Goal: Information Seeking & Learning: Compare options

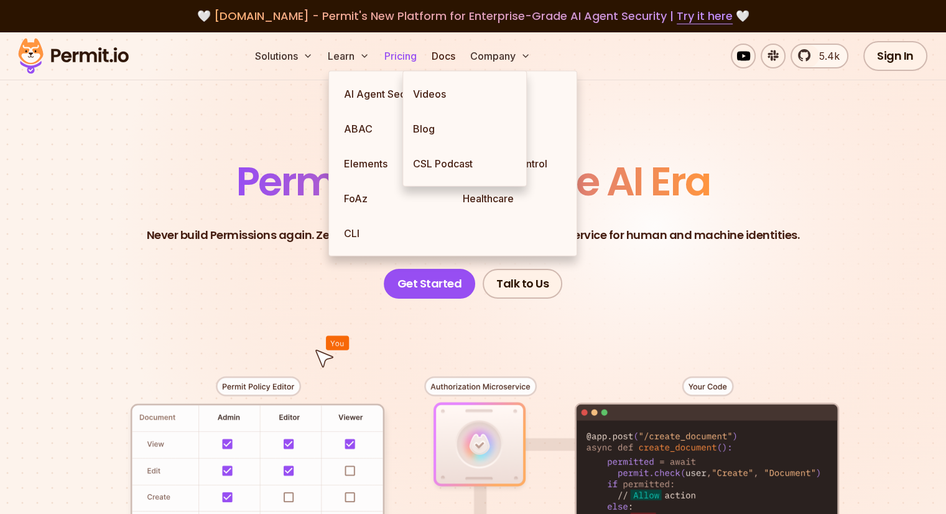
click at [422, 59] on link "Pricing" at bounding box center [400, 56] width 42 height 25
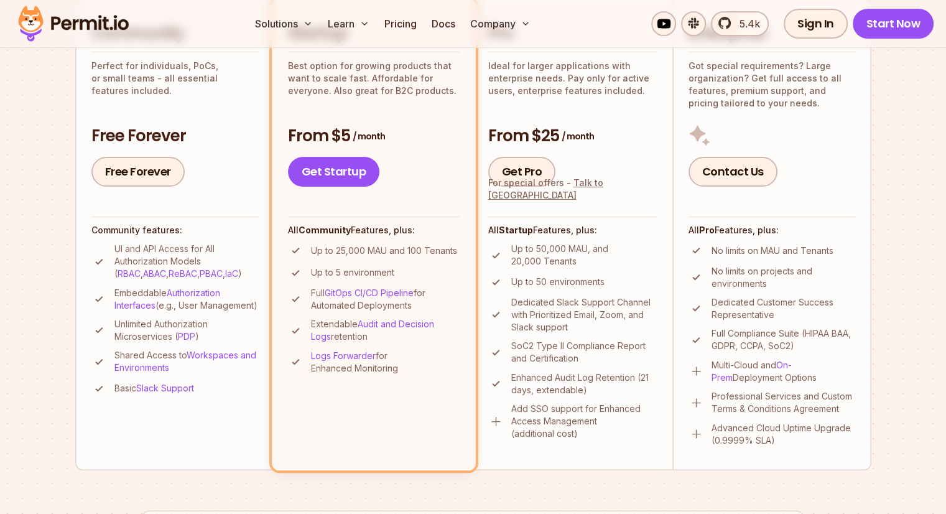
scroll to position [332, 0]
click at [383, 427] on li "Startup Best option for growing products that want to scale fast. Affordable fo…" at bounding box center [374, 234] width 204 height 471
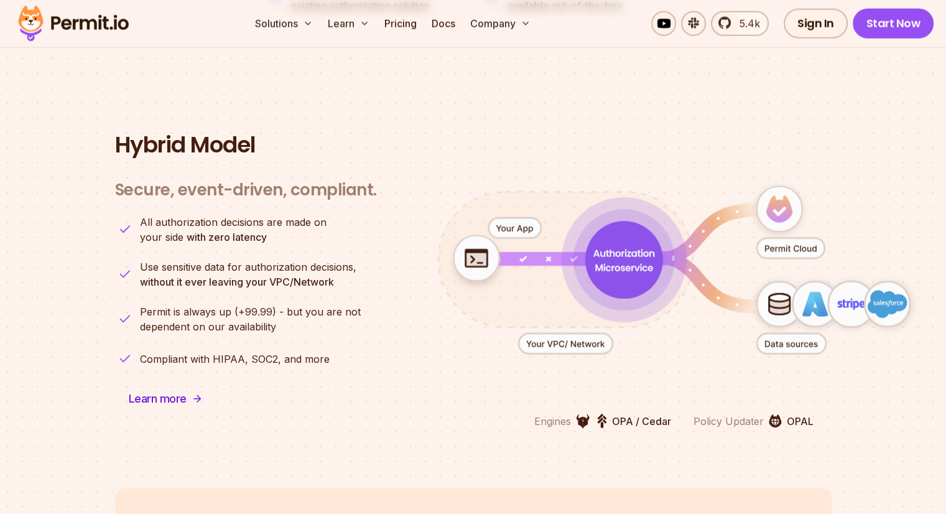
scroll to position [3011, 0]
drag, startPoint x: 291, startPoint y: 314, endPoint x: 110, endPoint y: 302, distance: 181.3
click at [110, 302] on section "Hybrid Model Secure, event-driven, compliant. Engines OPA / Cedar Policy Update…" at bounding box center [473, 279] width 946 height 415
copy p "Permit is always up (+99.99) - but you are not dependent on our availability"
click at [282, 180] on h3 "Secure, event-driven, compliant." at bounding box center [246, 189] width 262 height 21
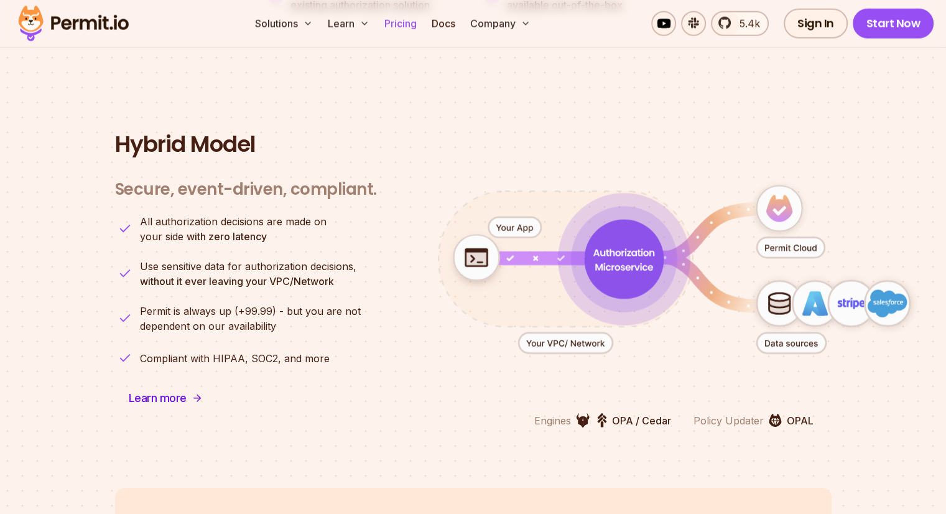
click at [422, 30] on link "Pricing" at bounding box center [400, 23] width 42 height 25
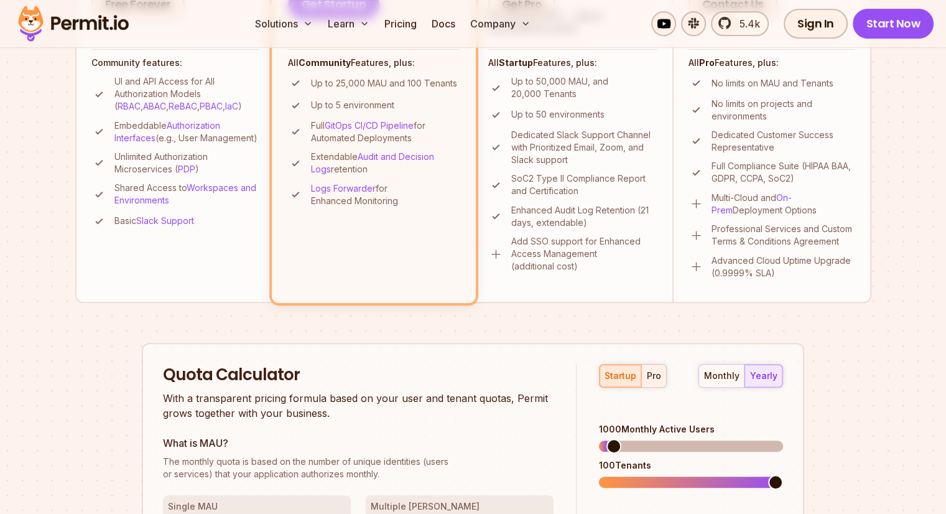
scroll to position [499, 0]
click at [649, 375] on div "pro" at bounding box center [654, 376] width 14 height 12
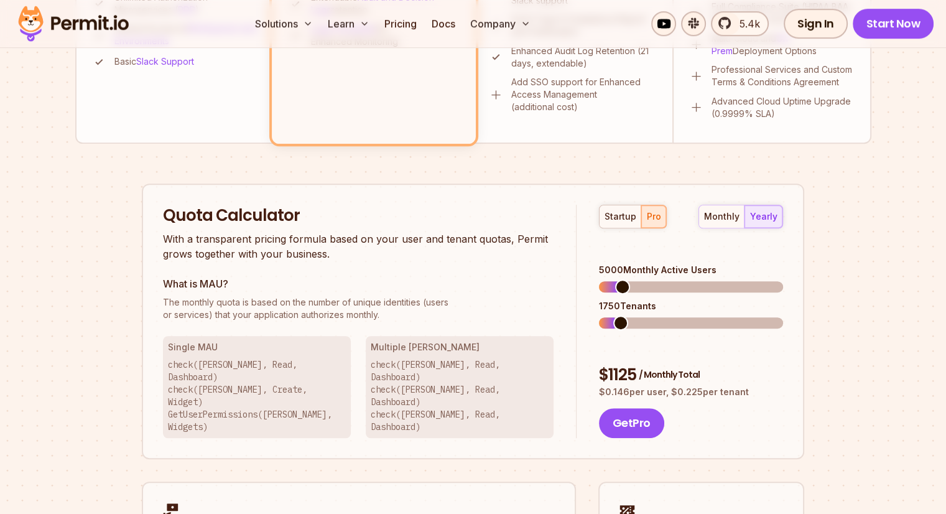
scroll to position [660, 0]
click at [606, 314] on span at bounding box center [613, 321] width 15 height 15
click at [609, 278] on span at bounding box center [614, 285] width 15 height 15
click at [606, 314] on span at bounding box center [613, 321] width 15 height 15
click at [619, 224] on button "startup" at bounding box center [620, 215] width 42 height 22
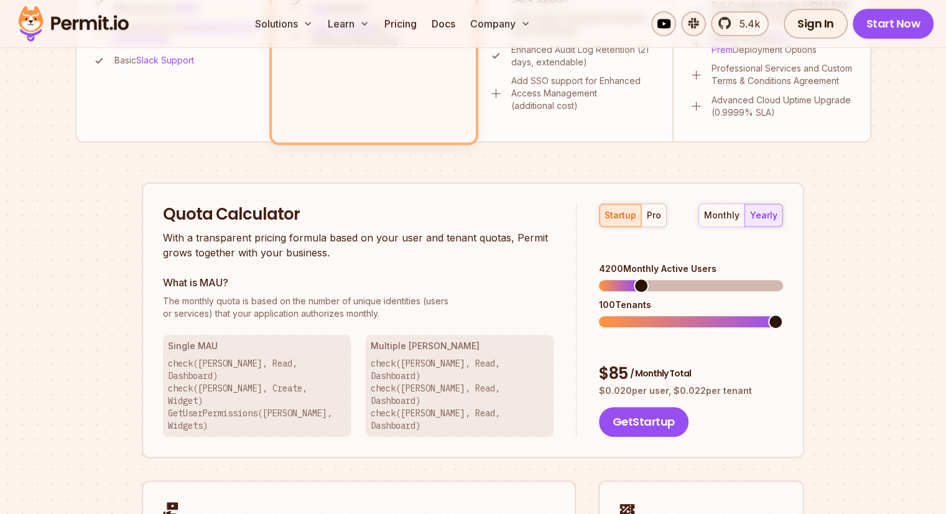
click at [634, 278] on span at bounding box center [641, 285] width 15 height 15
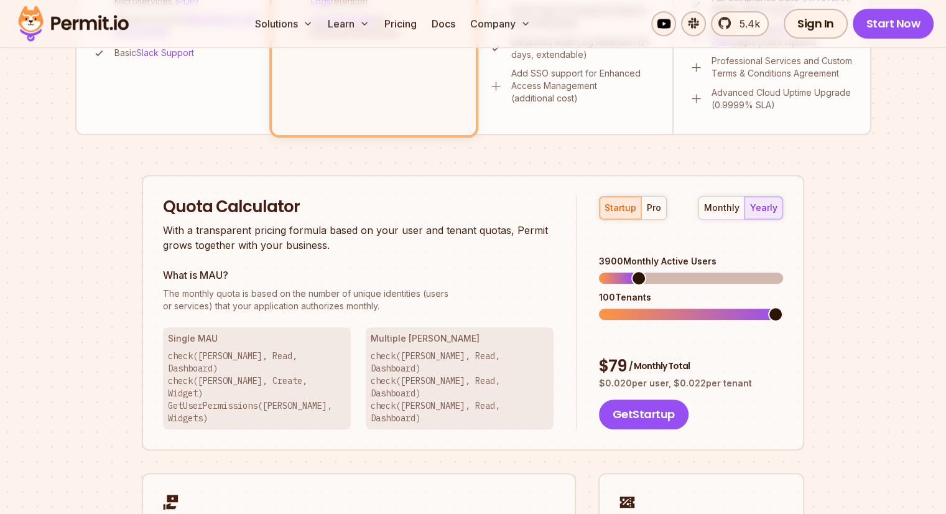
scroll to position [668, 0]
click at [735, 214] on button "monthly" at bounding box center [721, 207] width 45 height 22
click at [760, 218] on div "startup pro monthly yearly 3900 Monthly Active Users 100 Tenants $ 94 / Monthly…" at bounding box center [679, 312] width 206 height 234
click at [759, 205] on div "yearly" at bounding box center [763, 207] width 27 height 12
click at [619, 308] on span at bounding box center [609, 313] width 21 height 11
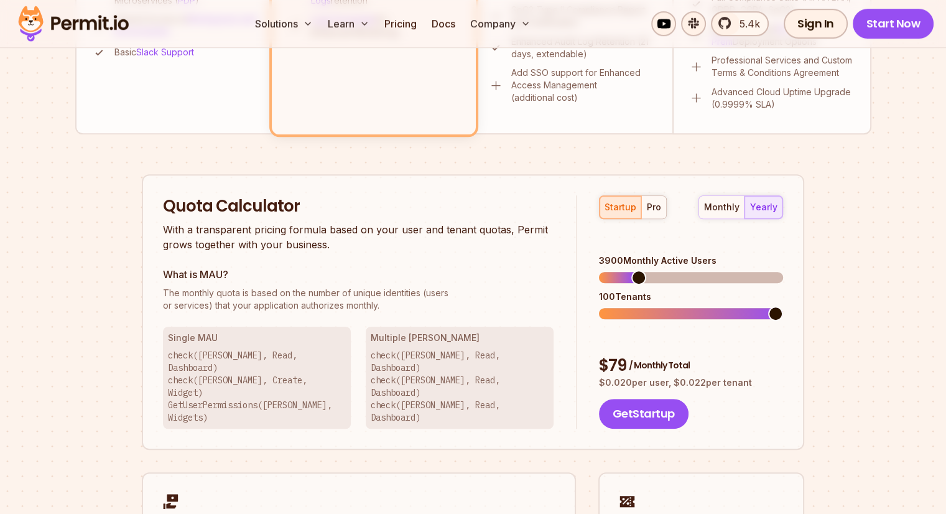
click at [783, 307] on span at bounding box center [775, 313] width 15 height 15
click at [783, 285] on span at bounding box center [775, 277] width 15 height 15
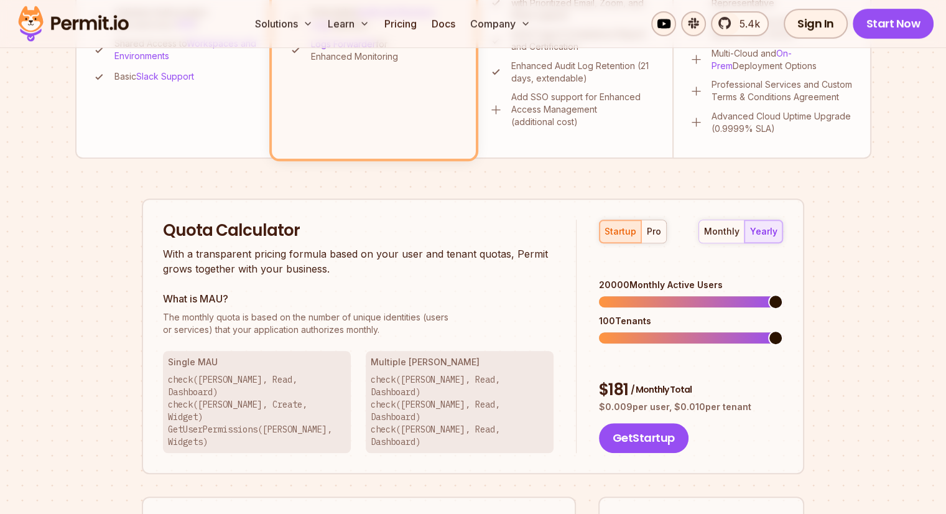
scroll to position [645, 0]
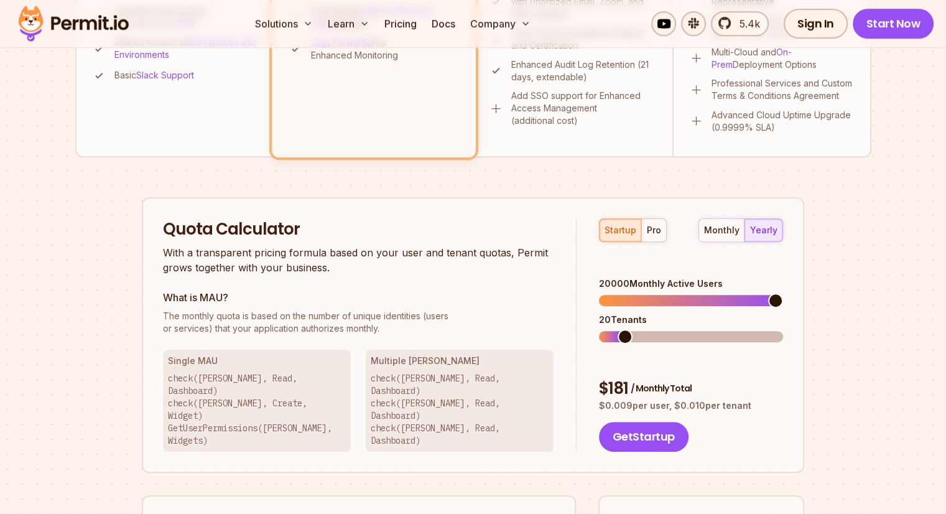
click at [614, 331] on span at bounding box center [609, 336] width 21 height 11
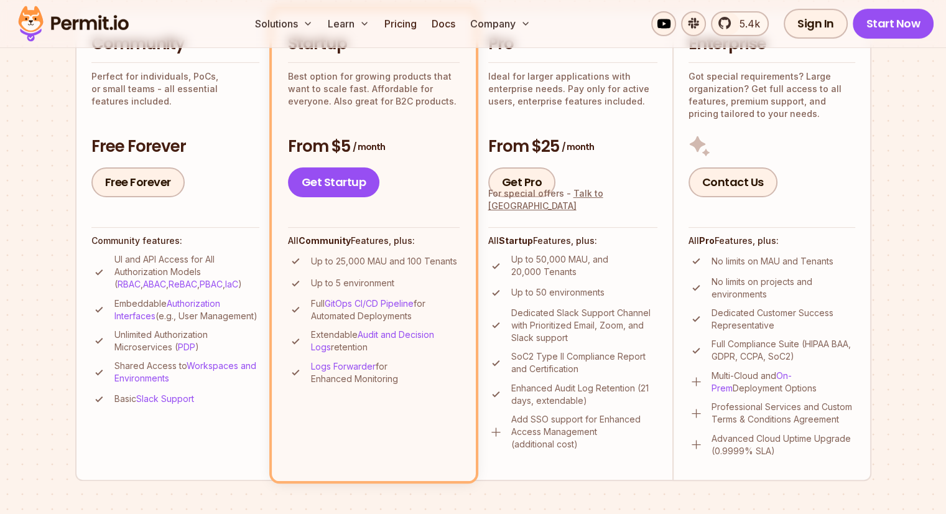
scroll to position [323, 0]
click at [226, 192] on div "Free Forever" at bounding box center [175, 182] width 168 height 30
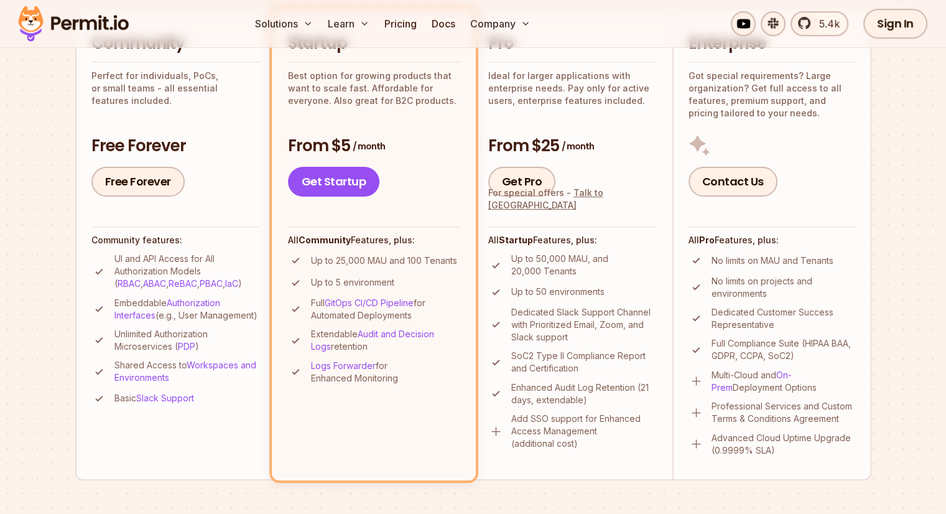
scroll to position [241, 0]
